Goal: Information Seeking & Learning: Learn about a topic

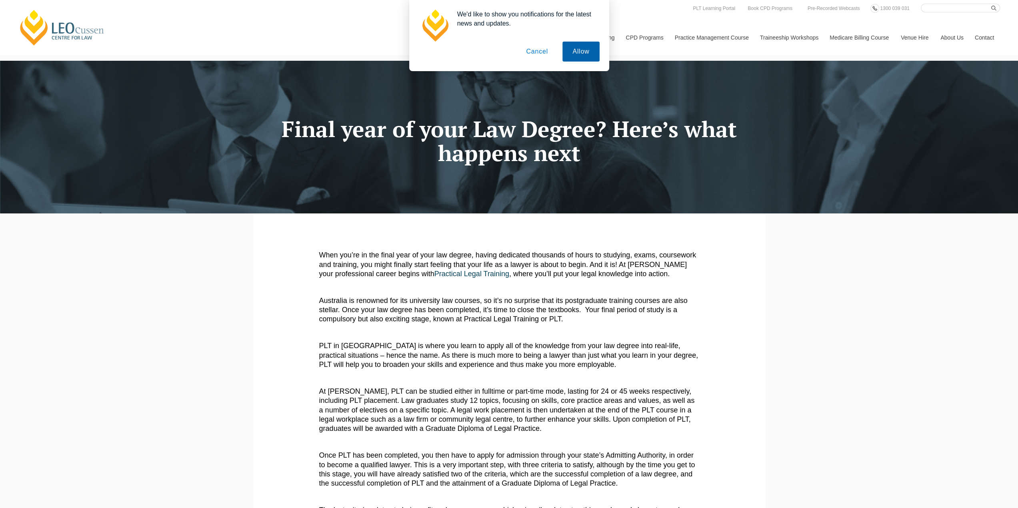
click at [583, 54] on button "Allow" at bounding box center [580, 52] width 37 height 20
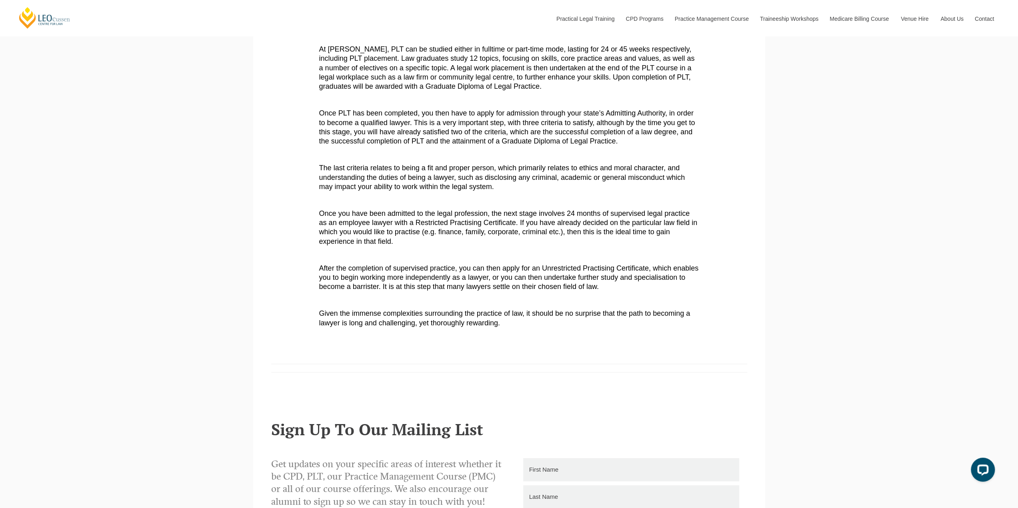
scroll to position [792, 0]
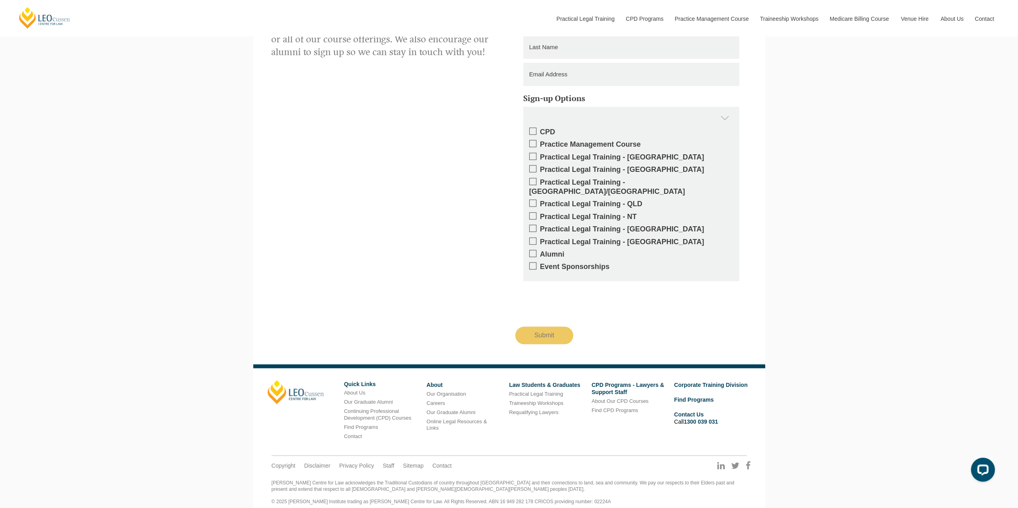
drag, startPoint x: 513, startPoint y: 126, endPoint x: 601, endPoint y: 356, distance: 246.7
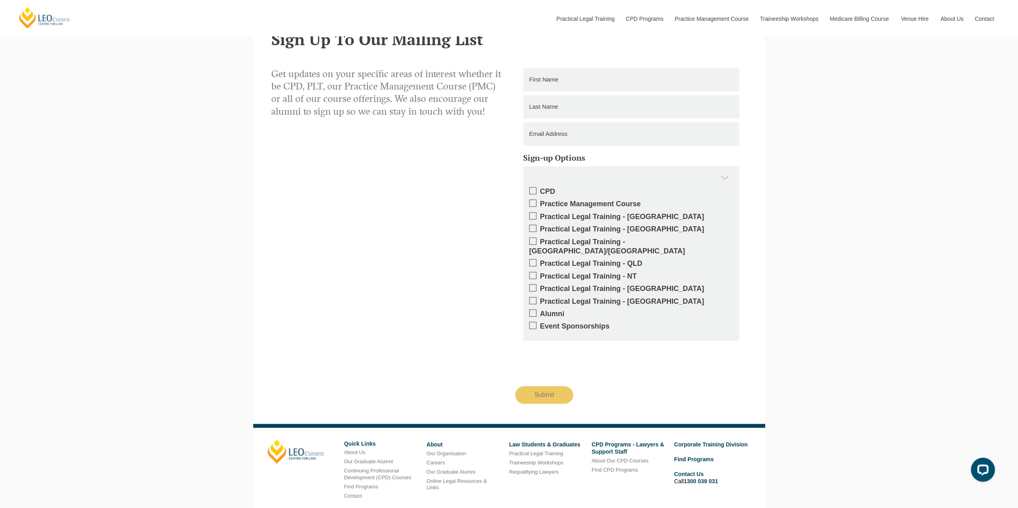
scroll to position [0, 0]
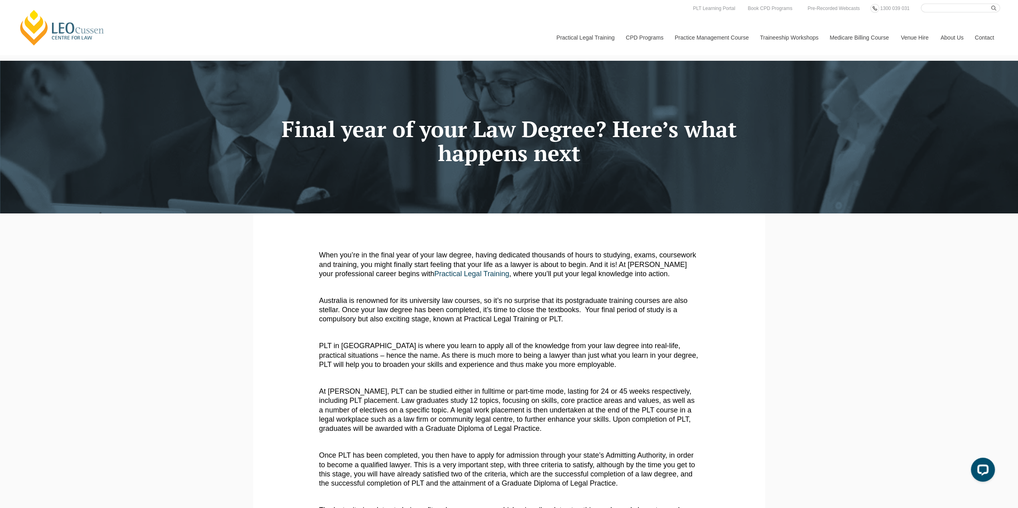
drag, startPoint x: 897, startPoint y: 377, endPoint x: 783, endPoint y: 157, distance: 248.1
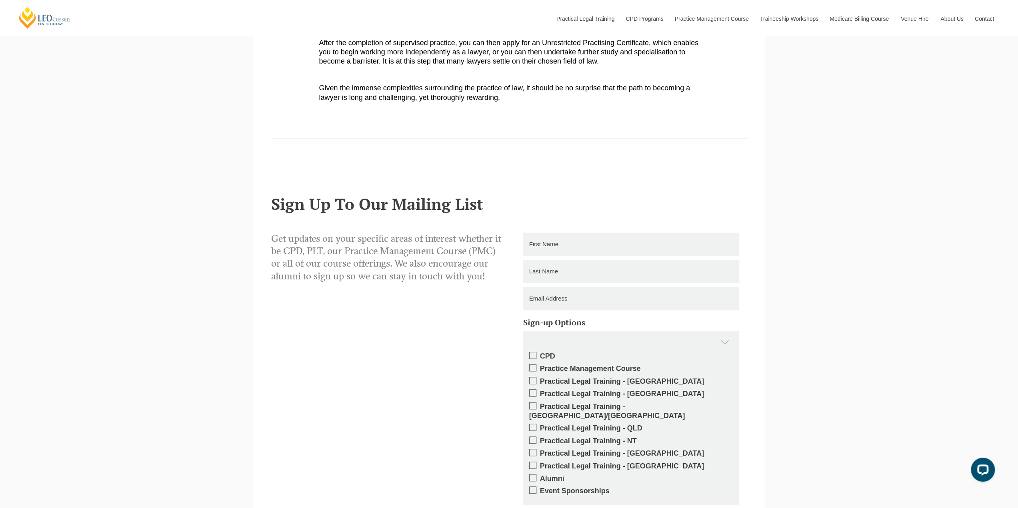
scroll to position [760, 0]
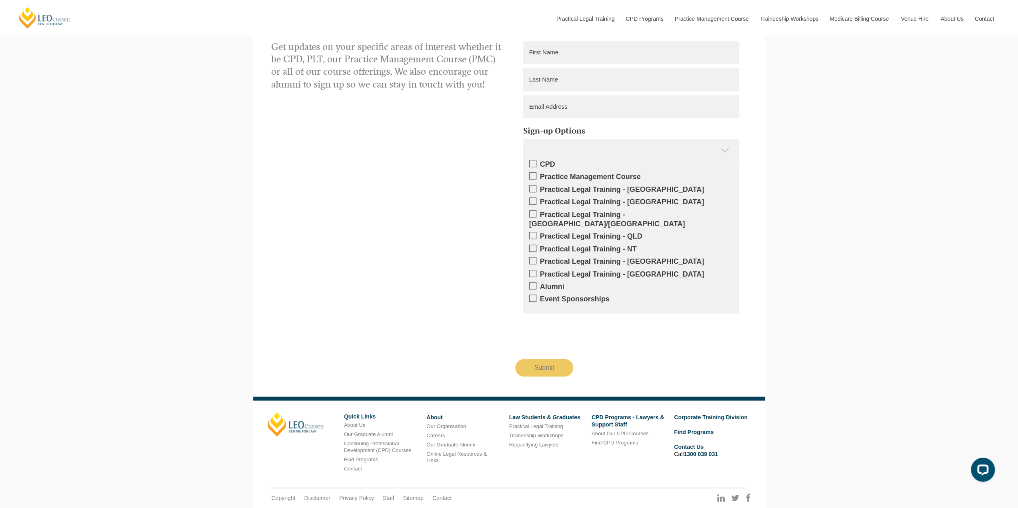
click at [575, 219] on label "Practical Legal Training - [GEOGRAPHIC_DATA]/[GEOGRAPHIC_DATA]" at bounding box center [631, 219] width 204 height 19
click at [540, 212] on input "Practical Legal Training - [GEOGRAPHIC_DATA]/[GEOGRAPHIC_DATA]" at bounding box center [540, 212] width 0 height 0
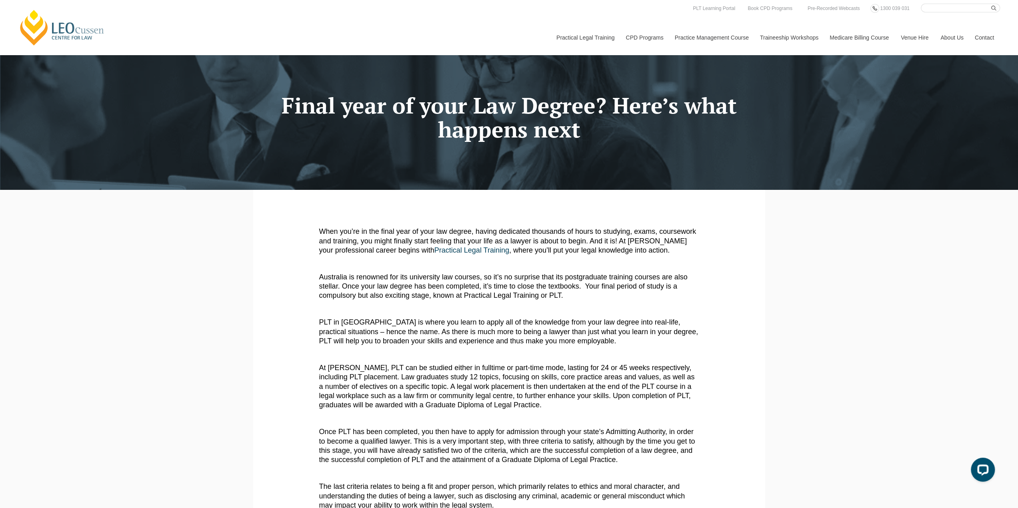
scroll to position [0, 0]
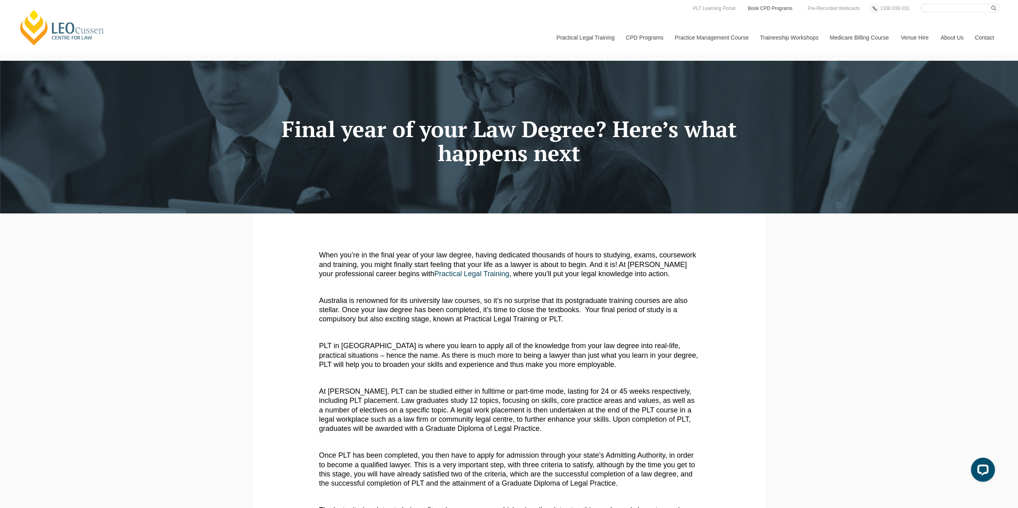
drag, startPoint x: 861, startPoint y: 328, endPoint x: 791, endPoint y: 2, distance: 333.4
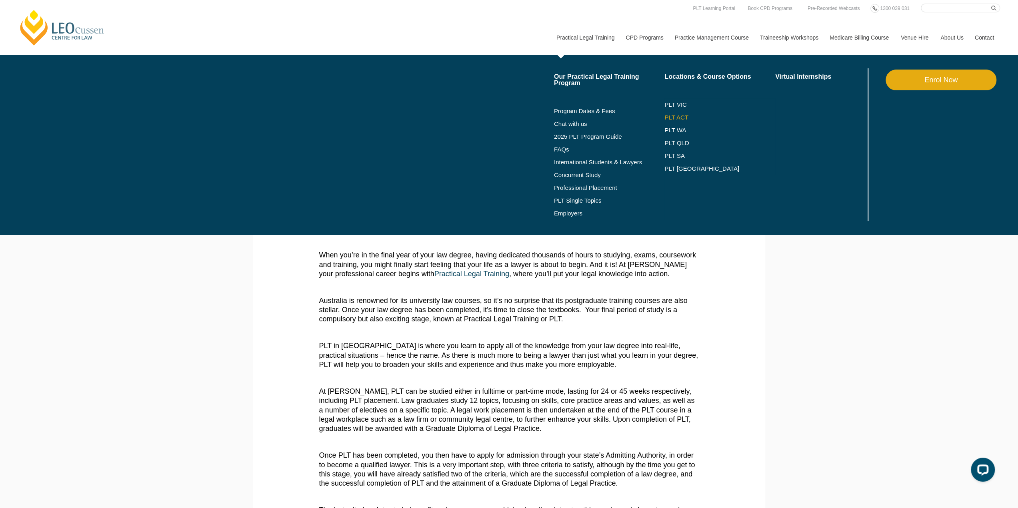
click at [671, 114] on link "PLT ACT" at bounding box center [719, 117] width 111 height 6
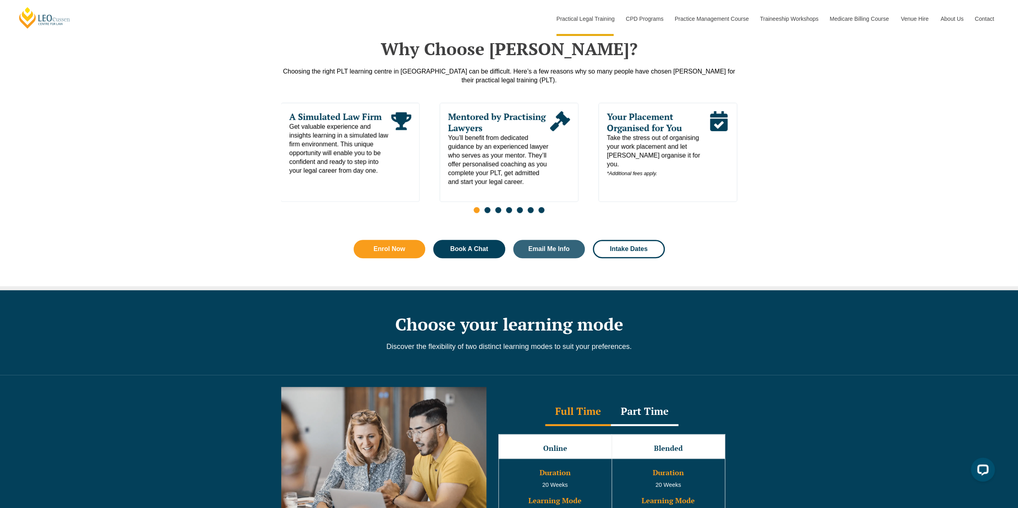
scroll to position [400, 0]
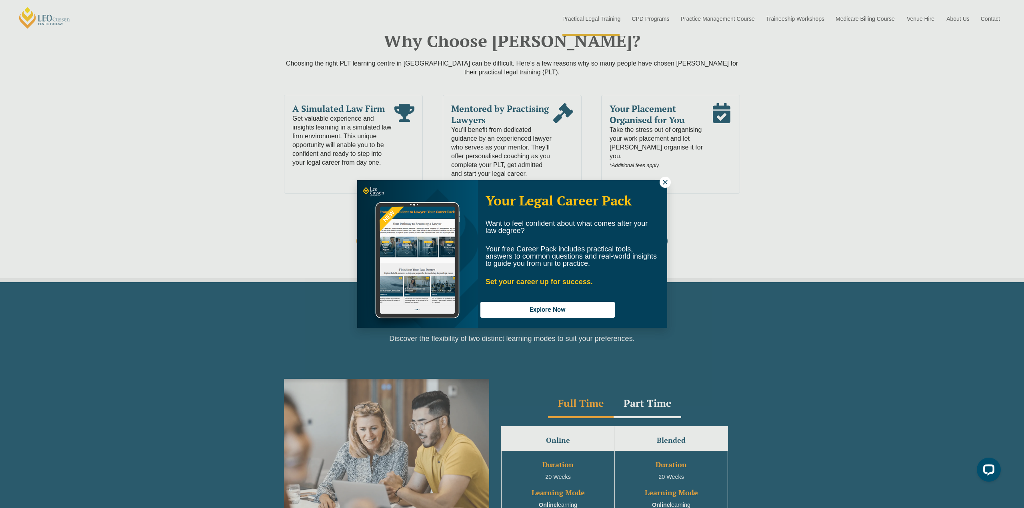
click at [665, 179] on icon at bounding box center [664, 182] width 7 height 7
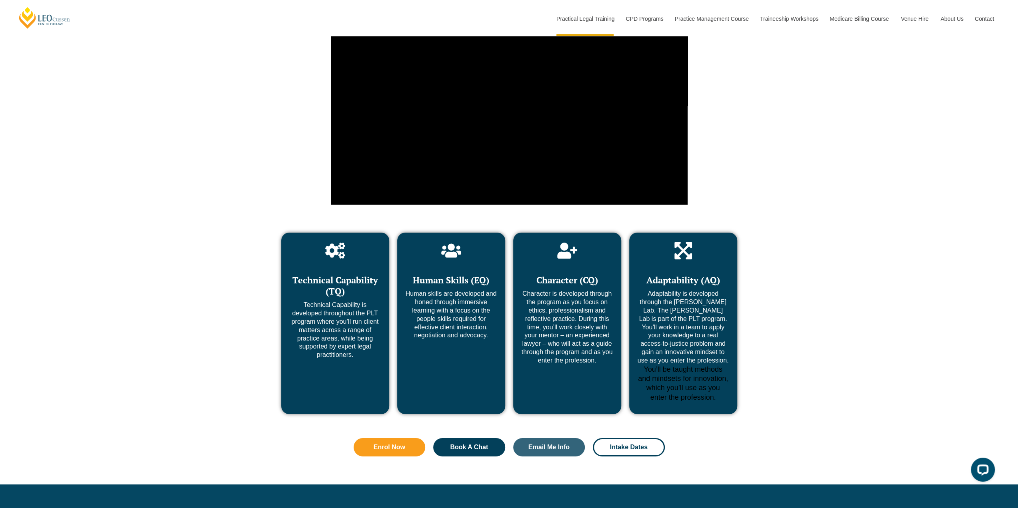
scroll to position [2679, 0]
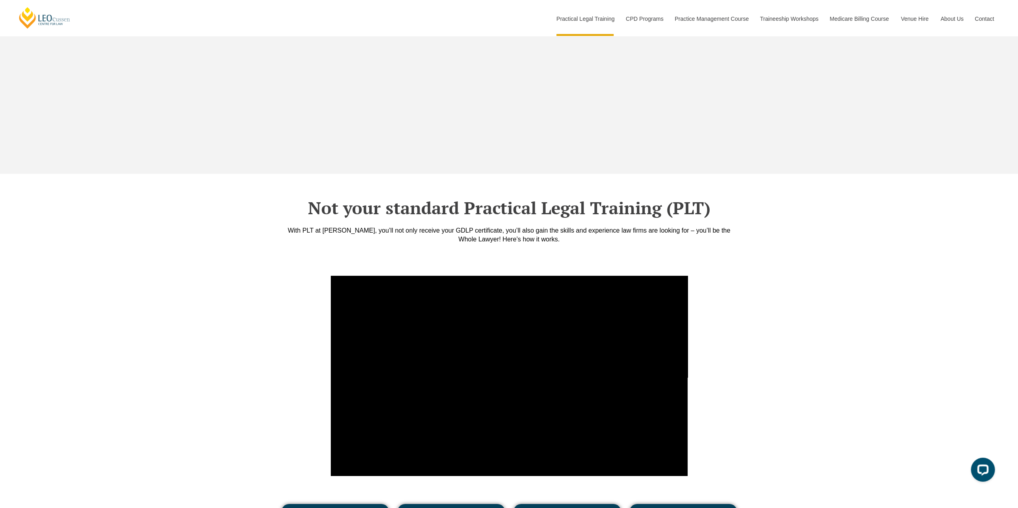
drag, startPoint x: 833, startPoint y: 352, endPoint x: 835, endPoint y: 325, distance: 27.7
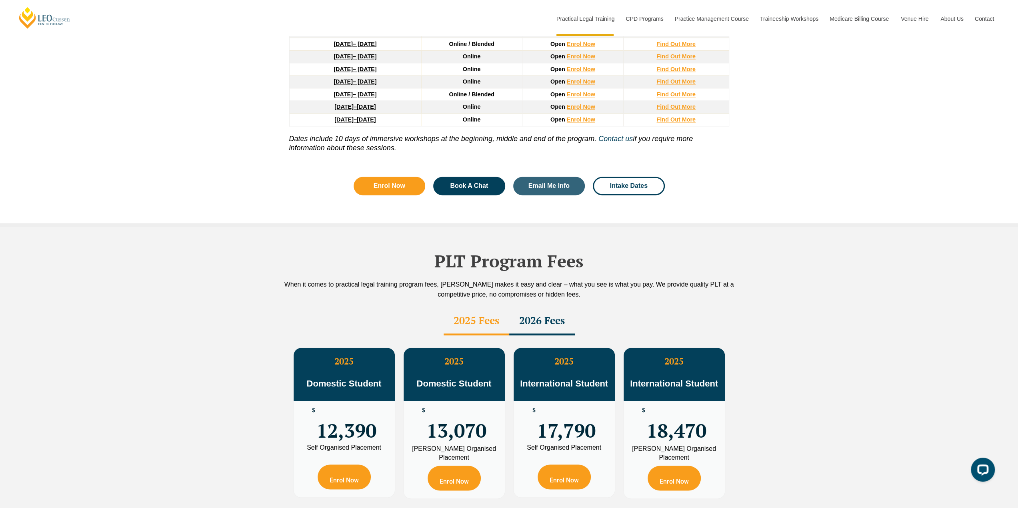
scroll to position [0, 0]
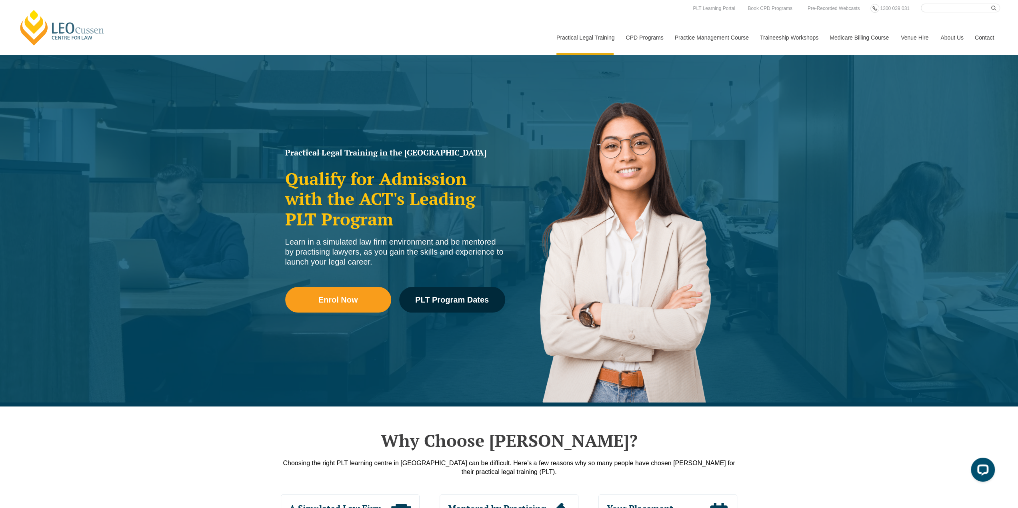
drag, startPoint x: 818, startPoint y: 368, endPoint x: 808, endPoint y: 124, distance: 244.2
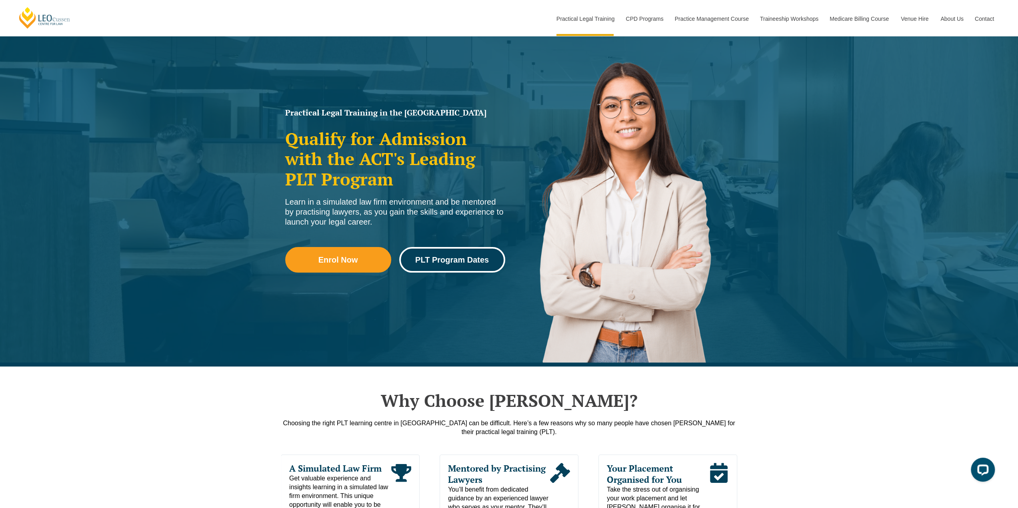
click at [484, 257] on span "PLT Program Dates" at bounding box center [452, 260] width 74 height 8
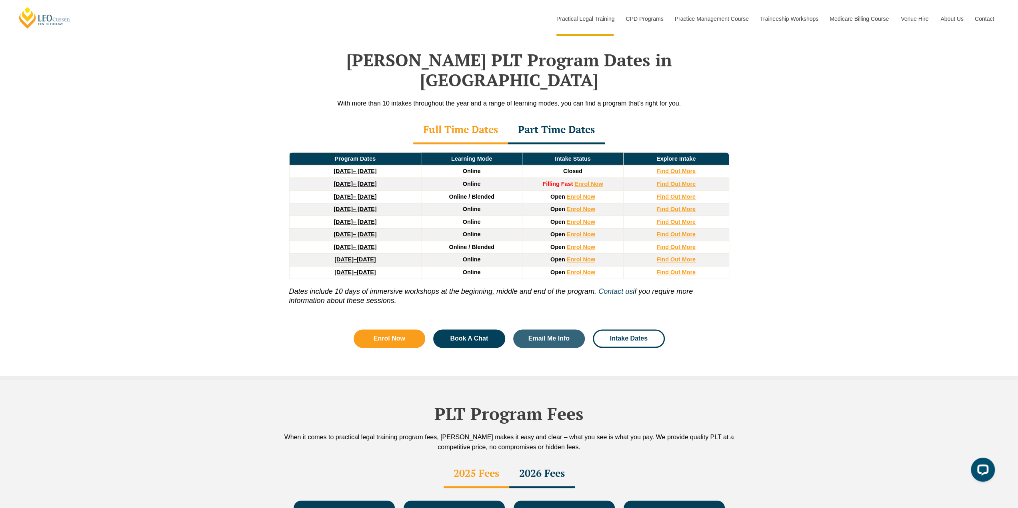
scroll to position [1028, 0]
click at [639, 329] on link "Intake Dates" at bounding box center [629, 338] width 72 height 18
click at [551, 116] on div "Part Time Dates" at bounding box center [556, 130] width 97 height 28
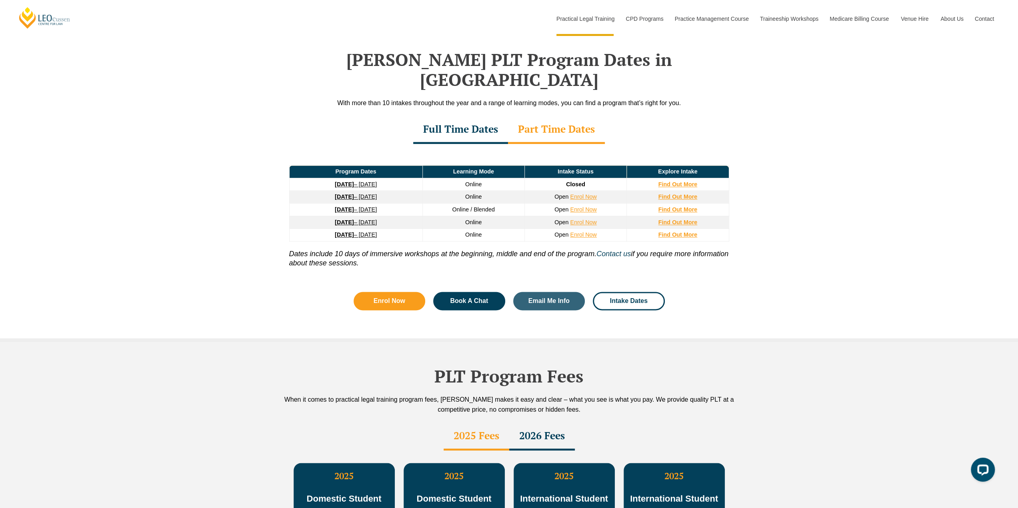
click at [464, 116] on div "Full Time Dates" at bounding box center [460, 130] width 95 height 28
